Goal: Register for event/course

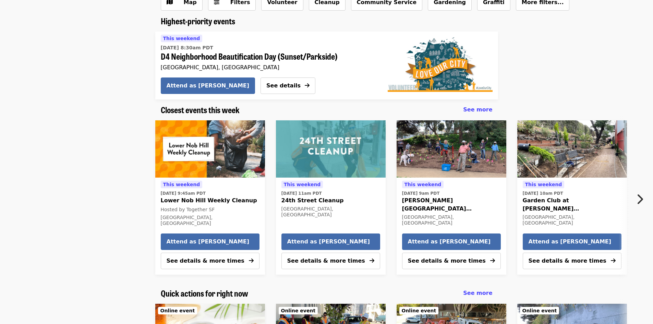
scroll to position [137, 0]
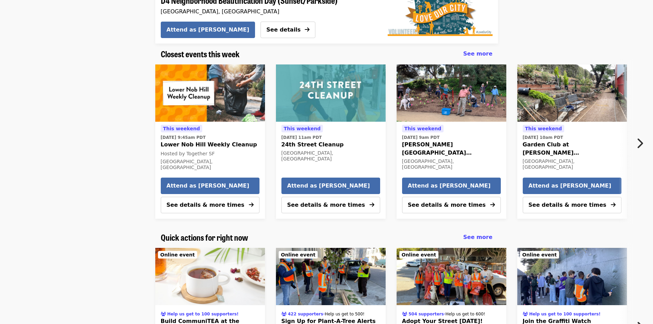
click at [642, 145] on icon "chevron-right icon" at bounding box center [639, 143] width 7 height 13
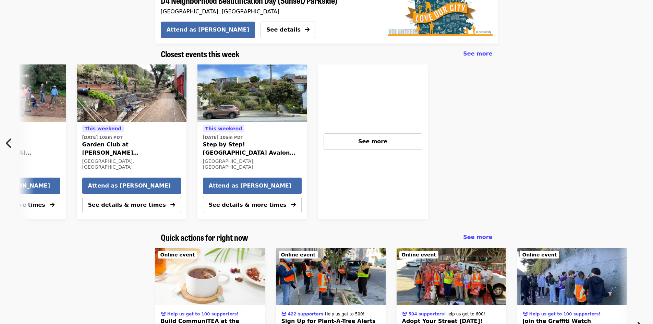
scroll to position [0, 441]
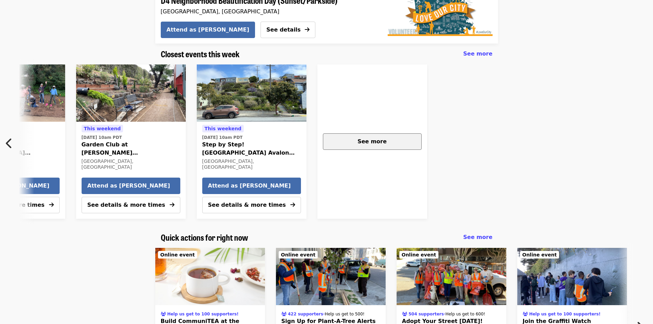
click at [405, 146] on button "See more" at bounding box center [372, 141] width 99 height 16
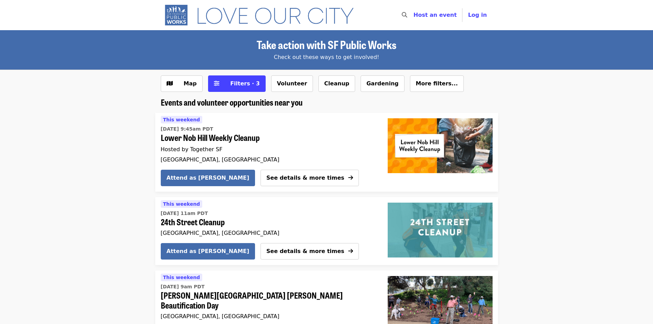
click at [407, 16] on icon "search icon" at bounding box center [403, 15] width 5 height 7
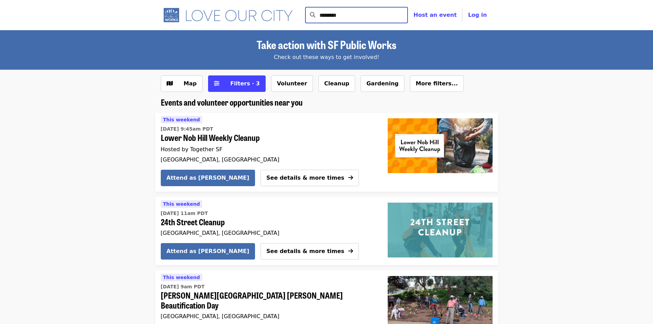
type input "********"
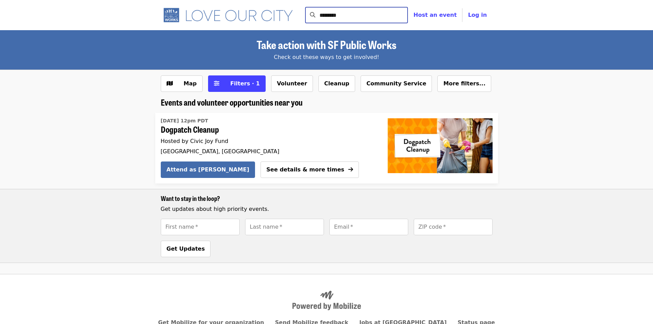
click at [408, 15] on input "********" at bounding box center [363, 15] width 88 height 16
click at [374, 83] on button "Community Service" at bounding box center [396, 83] width 72 height 16
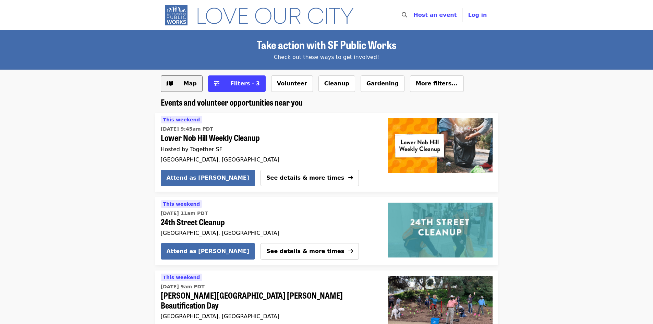
click at [178, 90] on button "Map" at bounding box center [182, 83] width 42 height 16
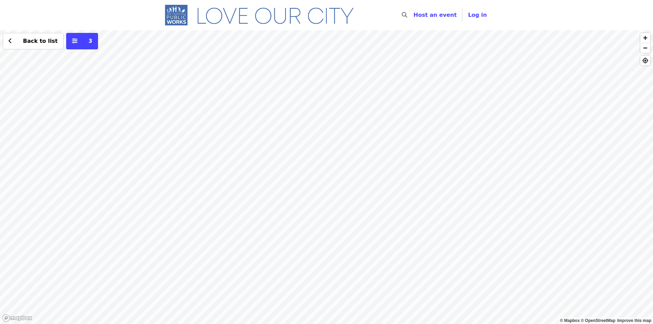
drag, startPoint x: 459, startPoint y: 162, endPoint x: 333, endPoint y: 199, distance: 131.0
click at [333, 199] on div "Back to list 3" at bounding box center [326, 177] width 653 height 294
click at [309, 236] on div "Back to list 3" at bounding box center [326, 177] width 653 height 294
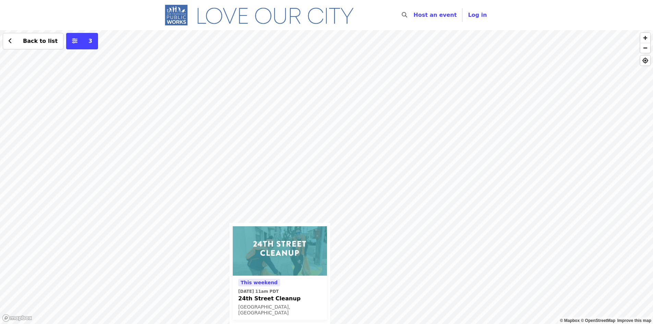
drag, startPoint x: 404, startPoint y: 109, endPoint x: 339, endPoint y: 239, distance: 145.2
click at [339, 239] on div "This weekend [DATE] 11am PDT [GEOGRAPHIC_DATA] Cleanup [GEOGRAPHIC_DATA], [GEOG…" at bounding box center [326, 177] width 653 height 294
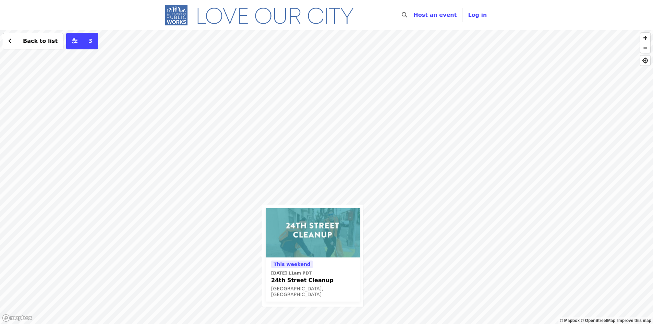
click at [259, 111] on div "This weekend [DATE] 11am PDT [GEOGRAPHIC_DATA] Cleanup [GEOGRAPHIC_DATA], [GEOG…" at bounding box center [326, 177] width 653 height 294
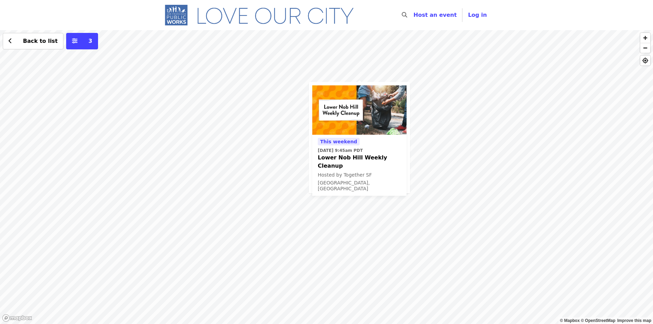
drag, startPoint x: 457, startPoint y: 226, endPoint x: 283, endPoint y: 223, distance: 174.0
click at [491, 179] on div "This weekend [DATE] 9:45am PDT Lower Nob Hill Weekly Cleanup Hosted by Together…" at bounding box center [326, 177] width 653 height 294
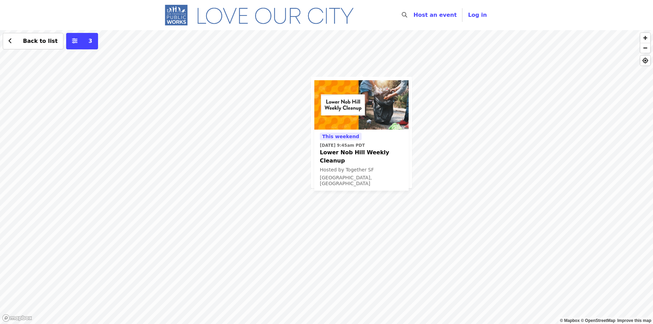
click at [109, 227] on div "This weekend [DATE] 9:45am PDT Lower Nob Hill Weekly Cleanup Hosted by Together…" at bounding box center [326, 177] width 653 height 294
